Goal: Navigation & Orientation: Find specific page/section

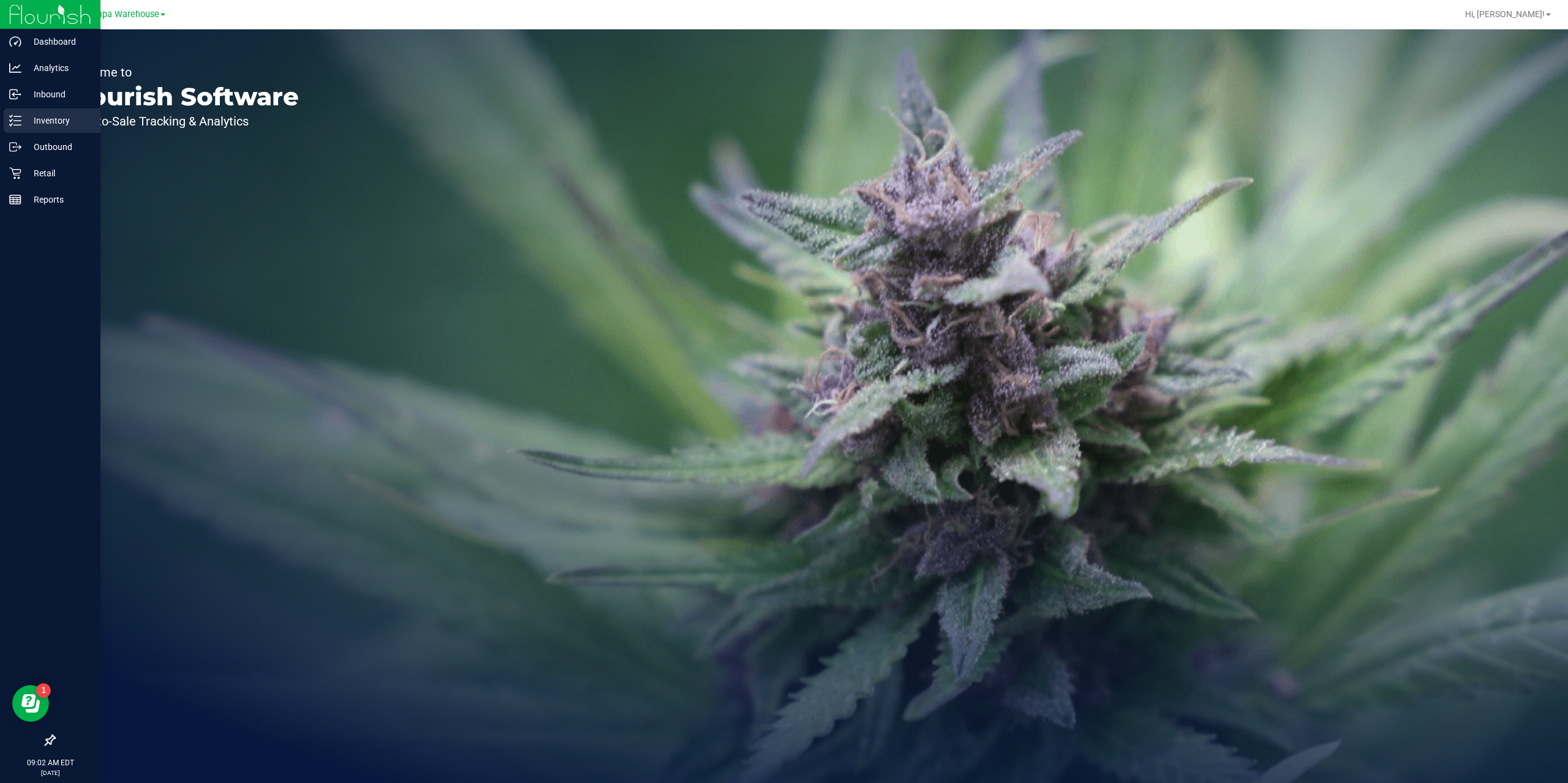
click at [45, 120] on p "Inventory" at bounding box center [58, 121] width 73 height 15
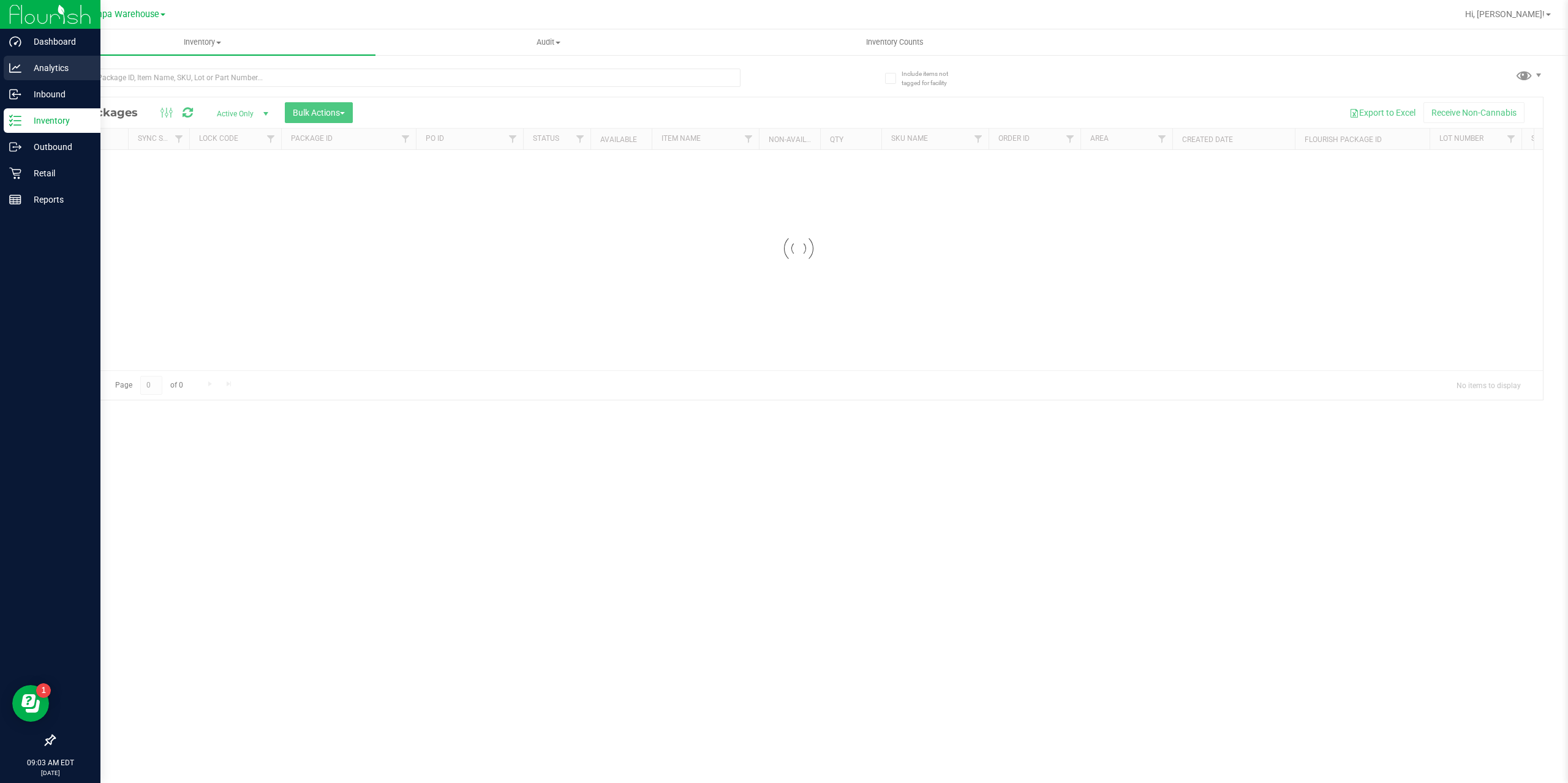
click at [29, 63] on p "Analytics" at bounding box center [58, 68] width 73 height 15
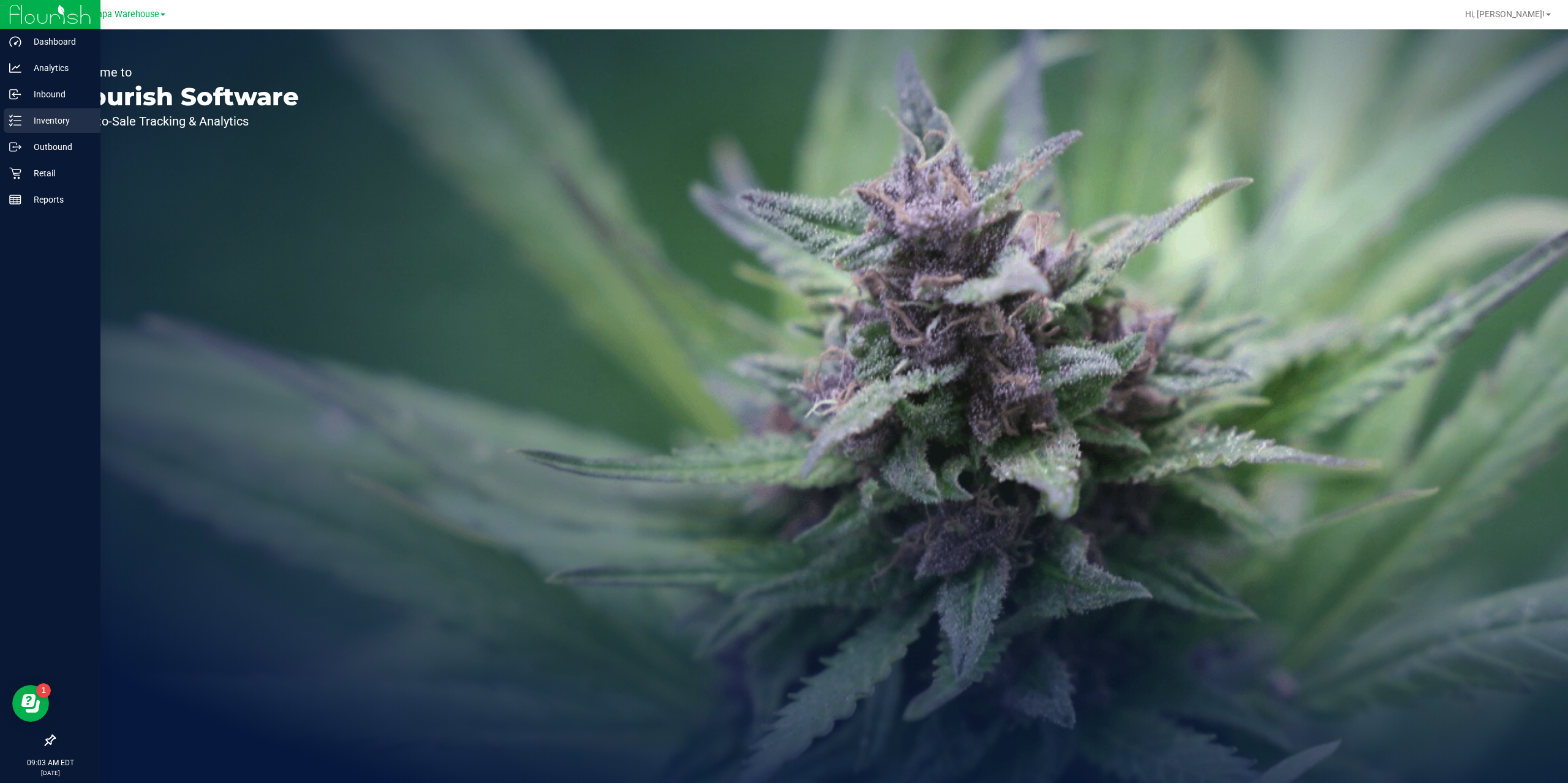
click at [56, 129] on div "Inventory" at bounding box center [52, 120] width 97 height 24
